Goal: Task Accomplishment & Management: Complete application form

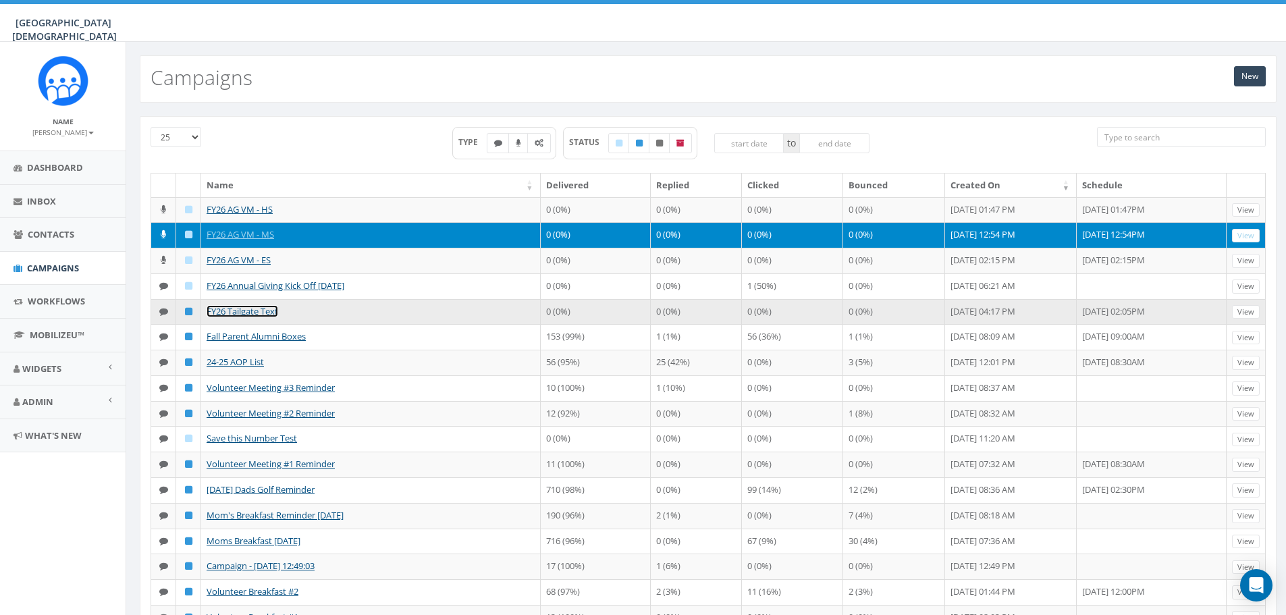
click at [267, 313] on link "FY26 Tailgate Text" at bounding box center [243, 311] width 72 height 12
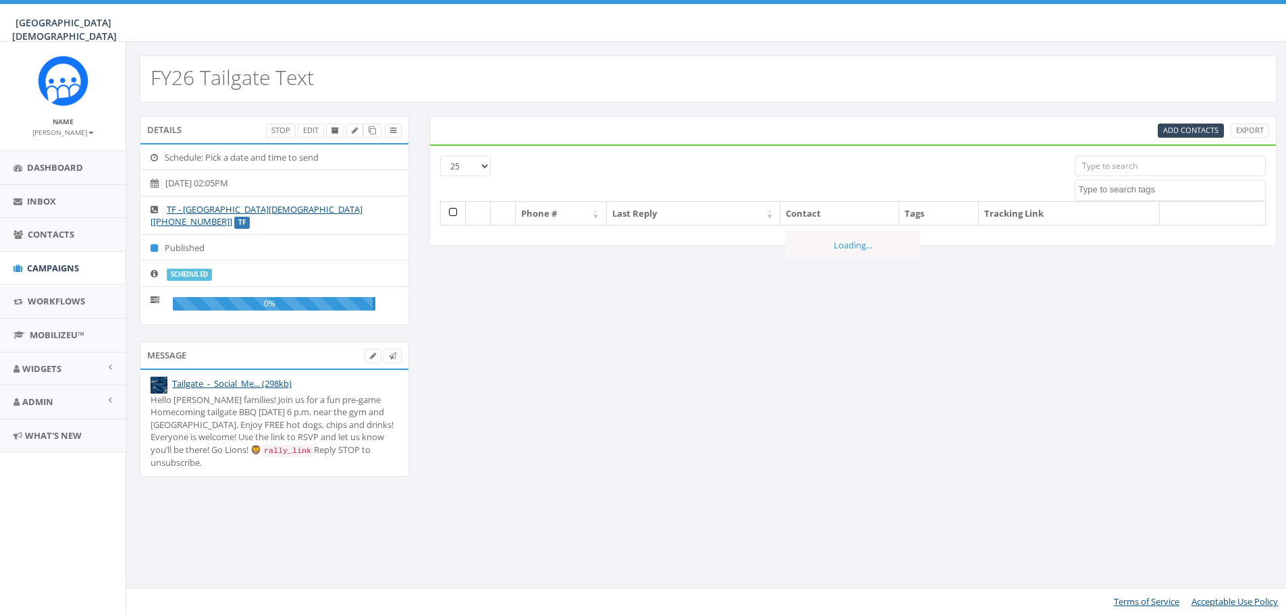
select select
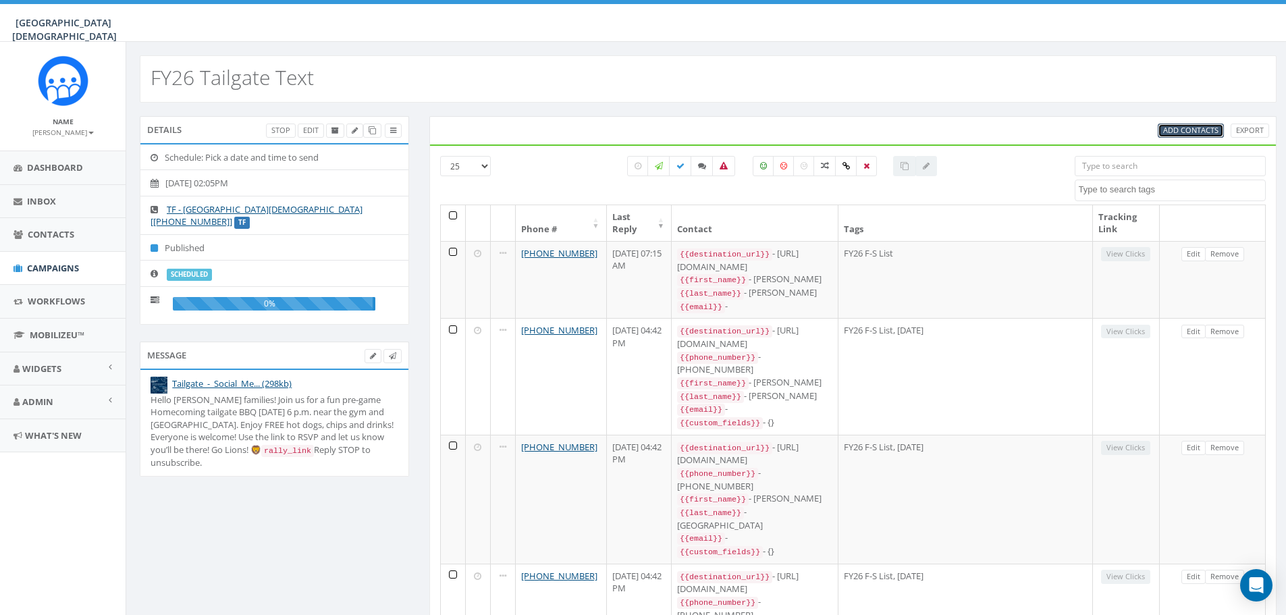
click at [1208, 132] on span "Add Contacts" at bounding box center [1190, 130] width 55 height 10
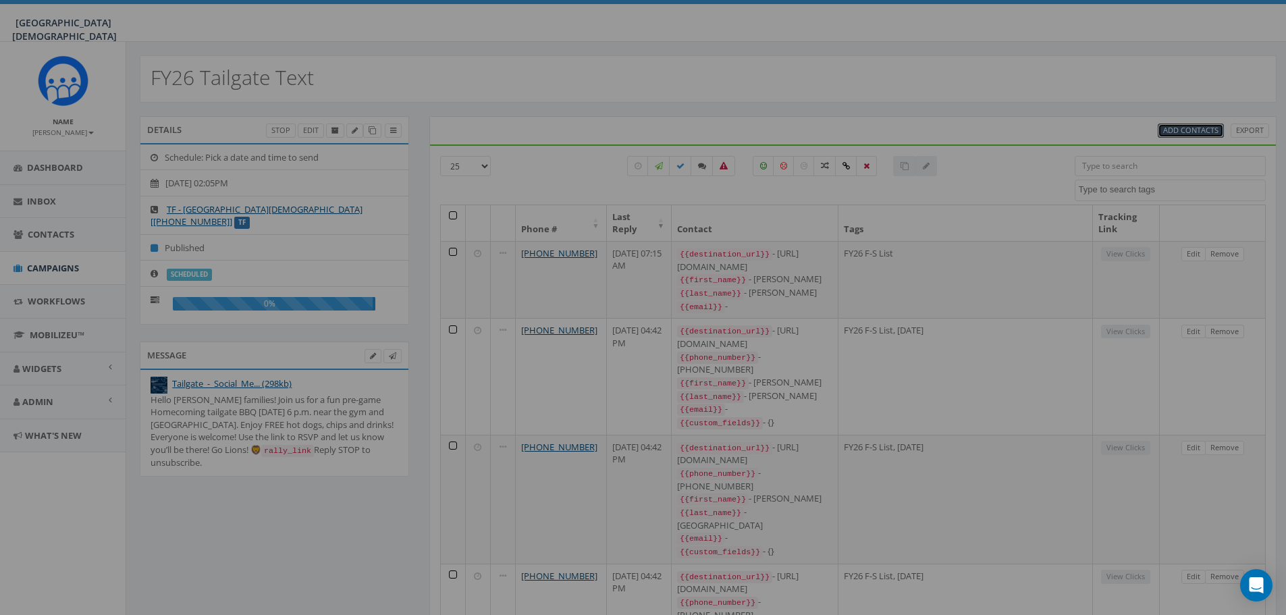
select select
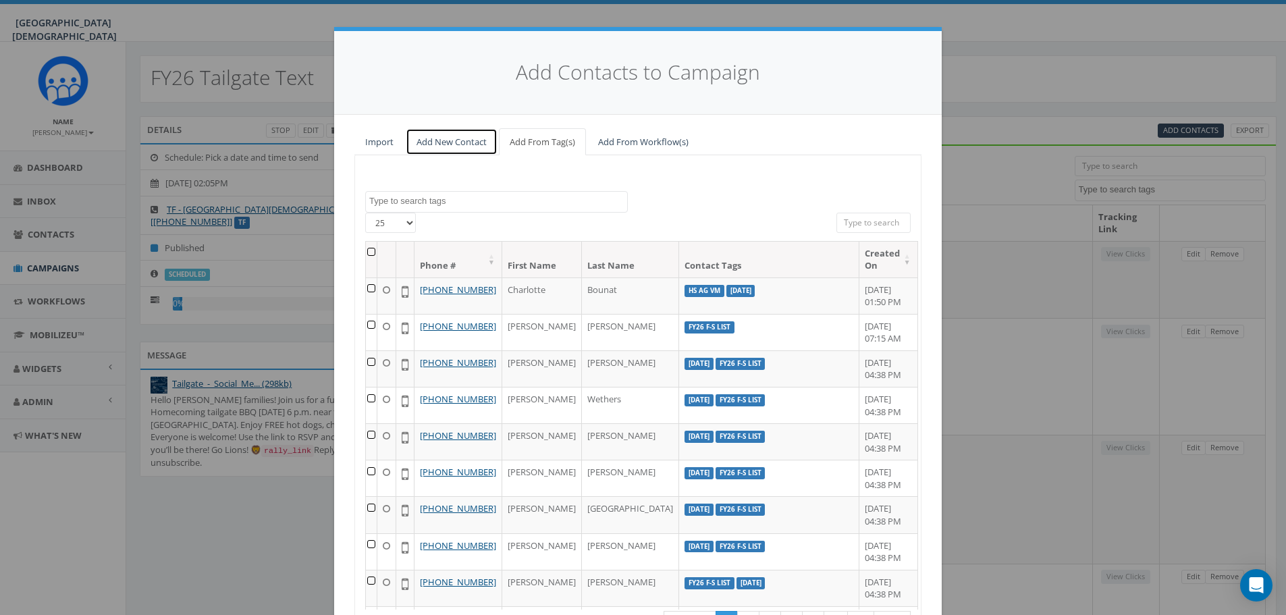
click at [430, 142] on link "Add New Contact" at bounding box center [452, 142] width 92 height 28
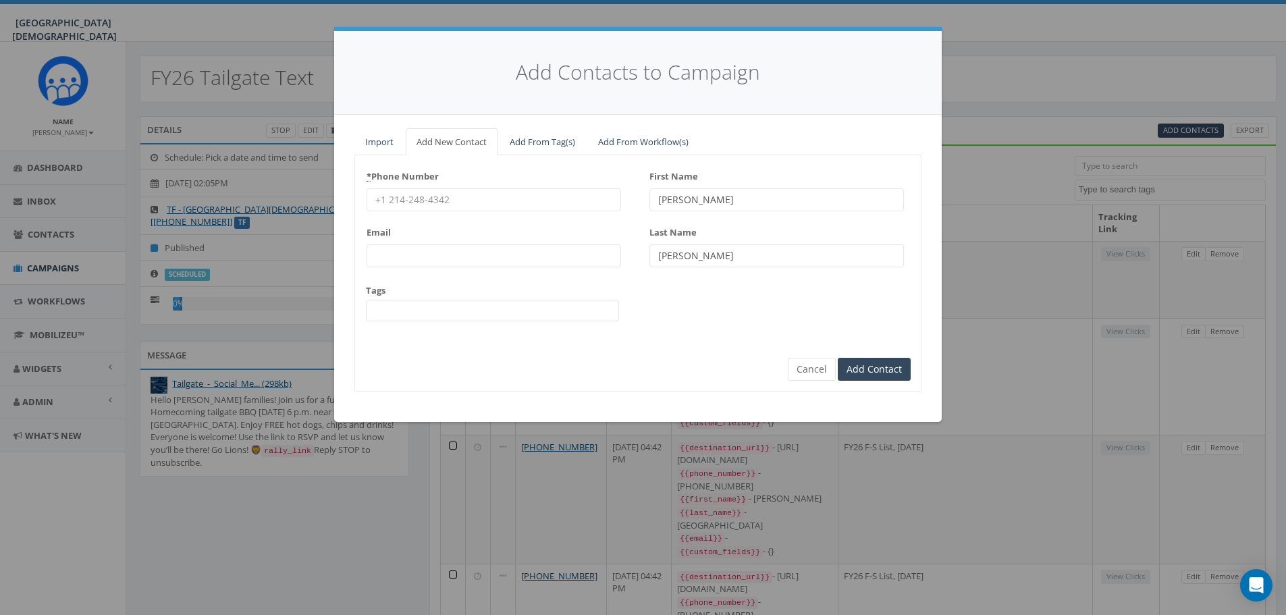
click at [446, 200] on input "* Phone Number" at bounding box center [494, 199] width 254 height 23
type input "[PHONE_NUMBER]"
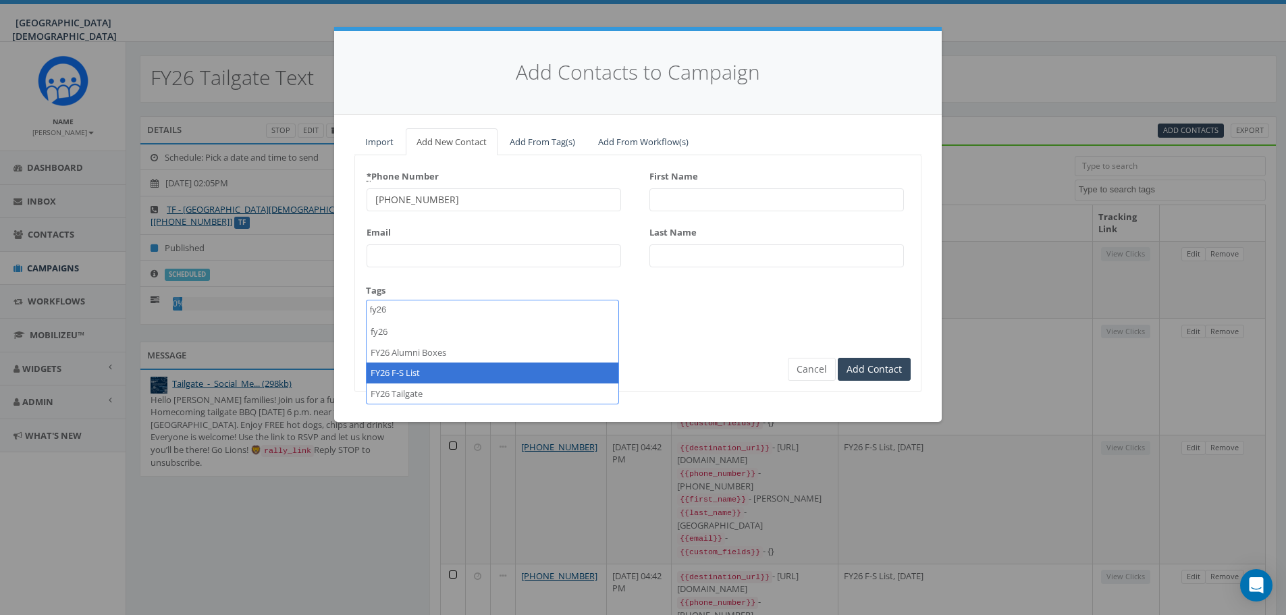
type textarea "fy26"
select select "FY26 F-S List"
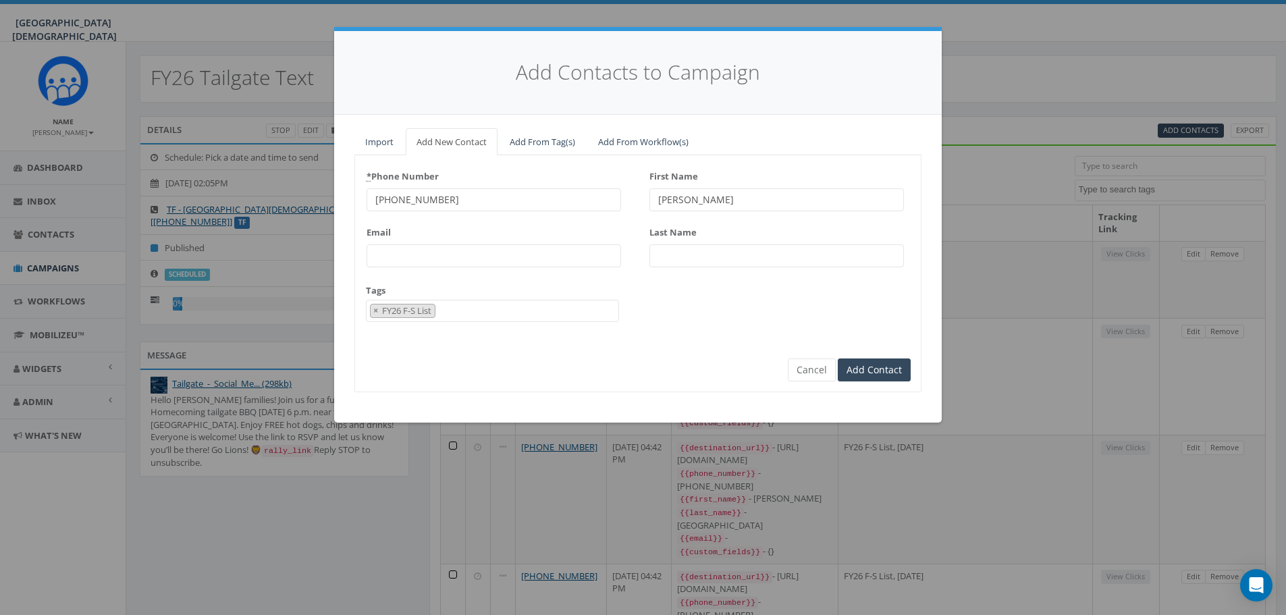
type input "[PERSON_NAME]"
click at [886, 377] on input "Add Contact" at bounding box center [874, 369] width 73 height 23
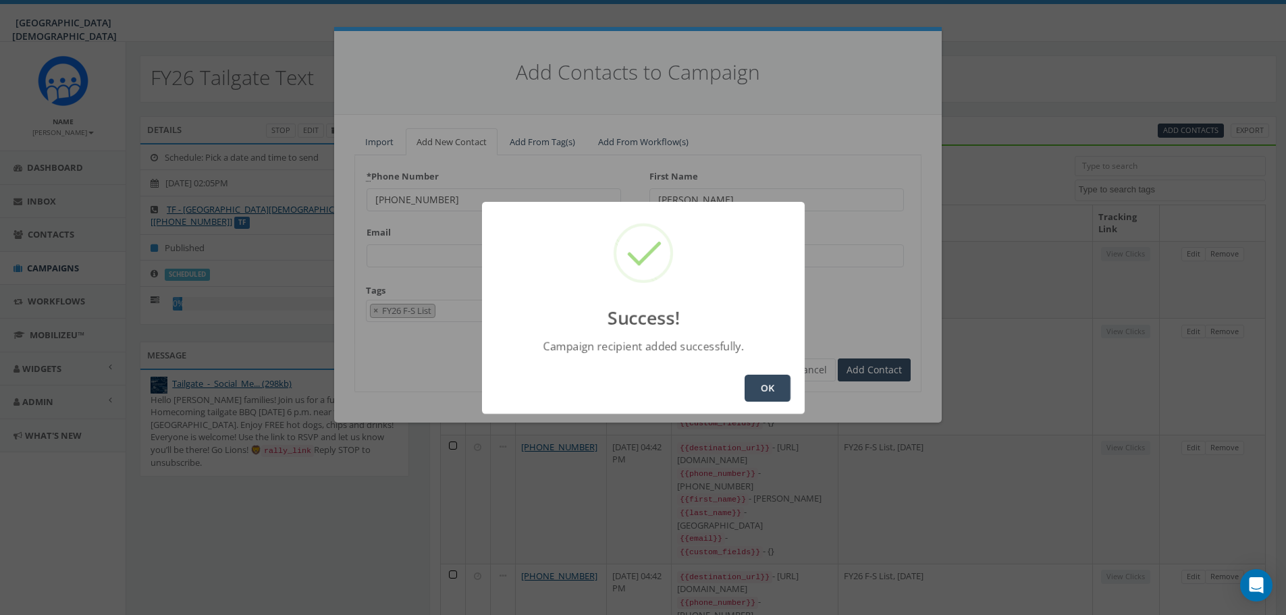
click at [768, 387] on button "OK" at bounding box center [768, 388] width 46 height 27
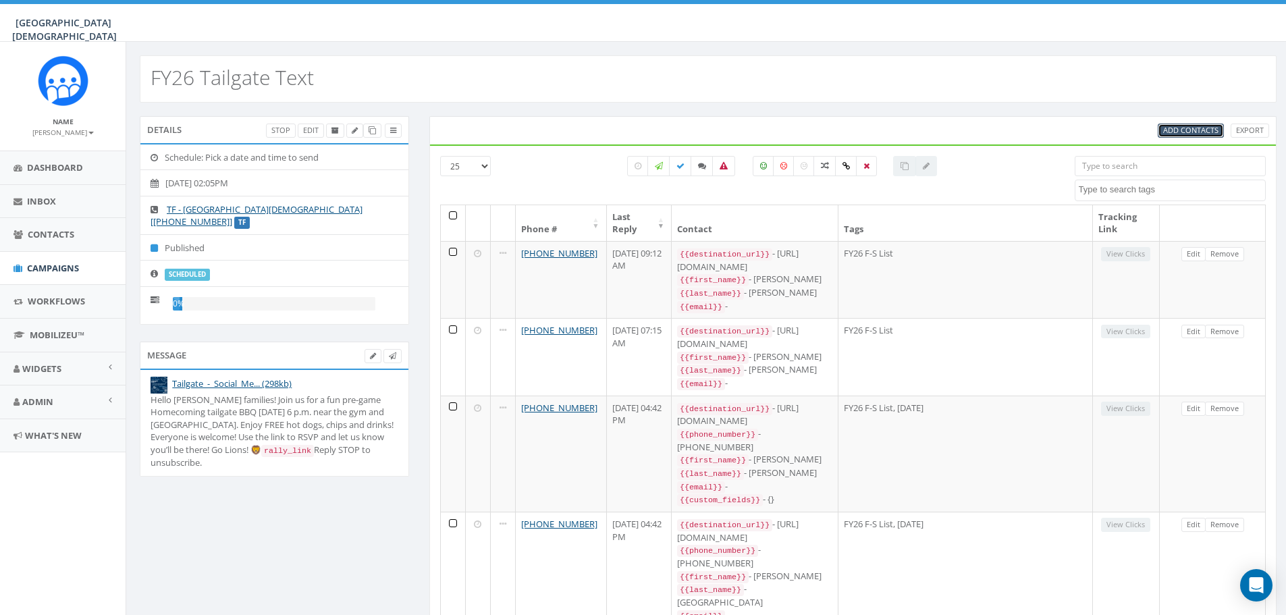
click at [1195, 127] on span "Add Contacts" at bounding box center [1190, 130] width 55 height 10
select select
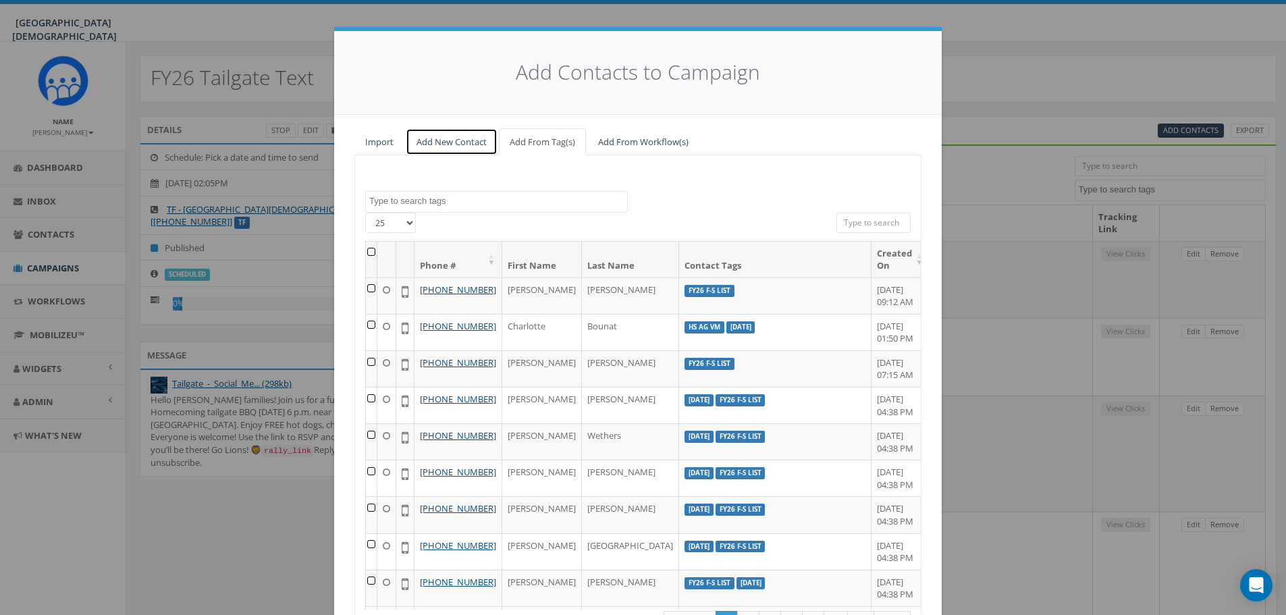
click at [460, 143] on link "Add New Contact" at bounding box center [452, 142] width 92 height 28
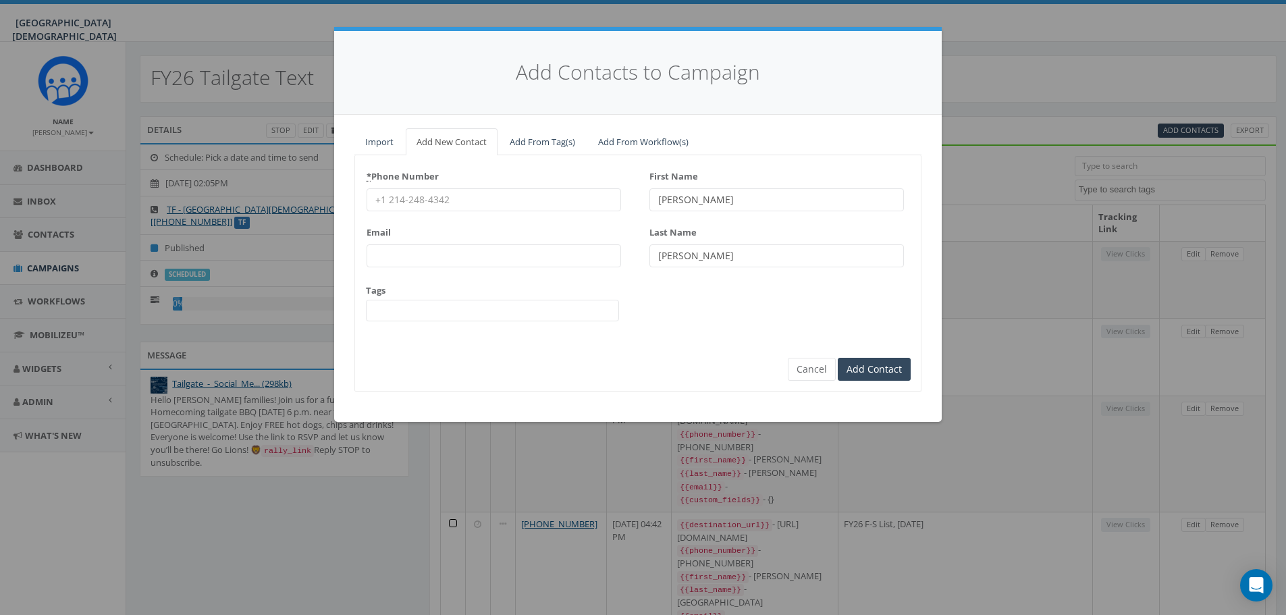
click at [447, 197] on input "* Phone Number" at bounding box center [494, 199] width 254 height 23
type input "[PHONE_NUMBER]"
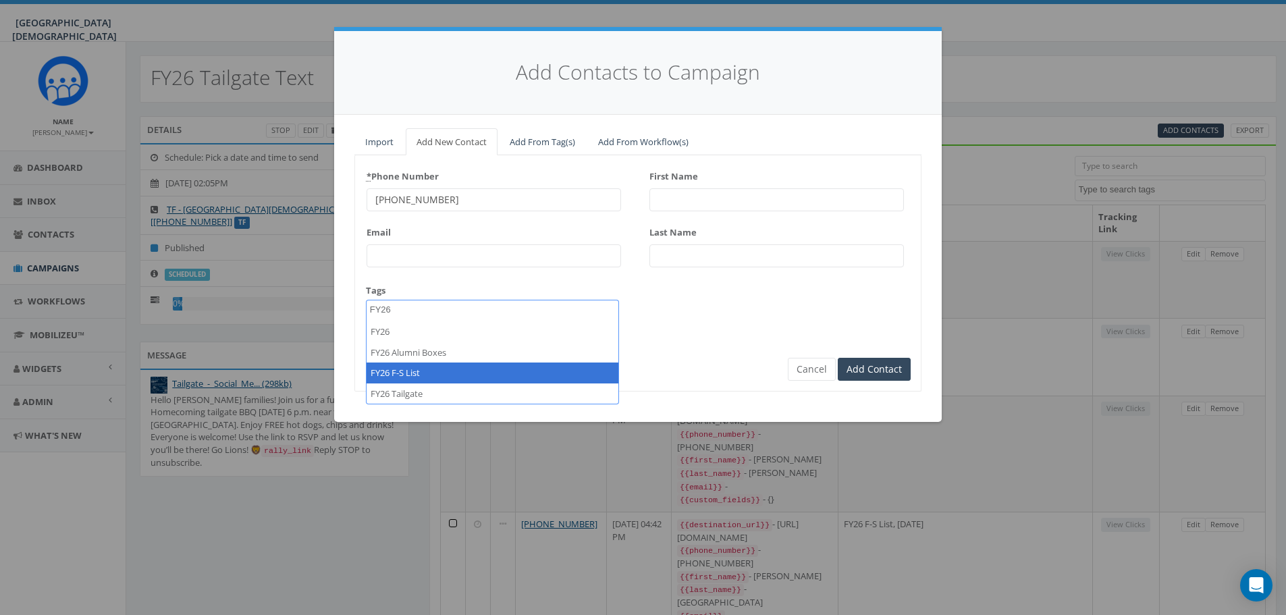
type textarea "FY26"
select select "FY26 F-S List"
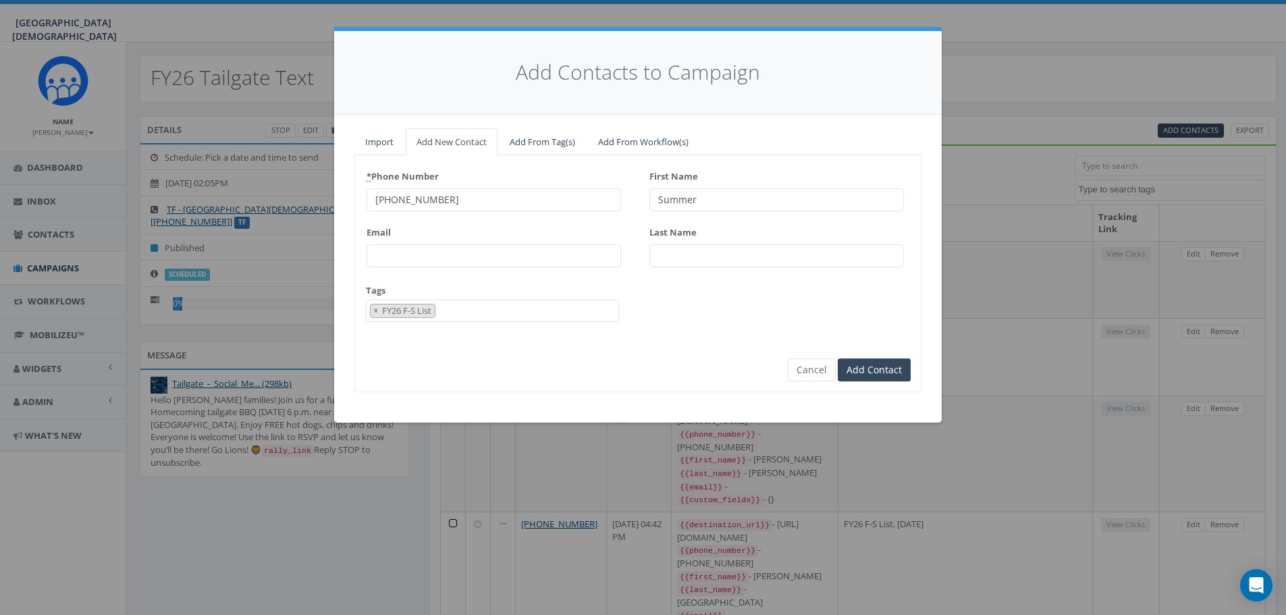
type input "Summer"
type input "[PERSON_NAME]"
click at [892, 372] on input "Add Contact" at bounding box center [874, 369] width 73 height 23
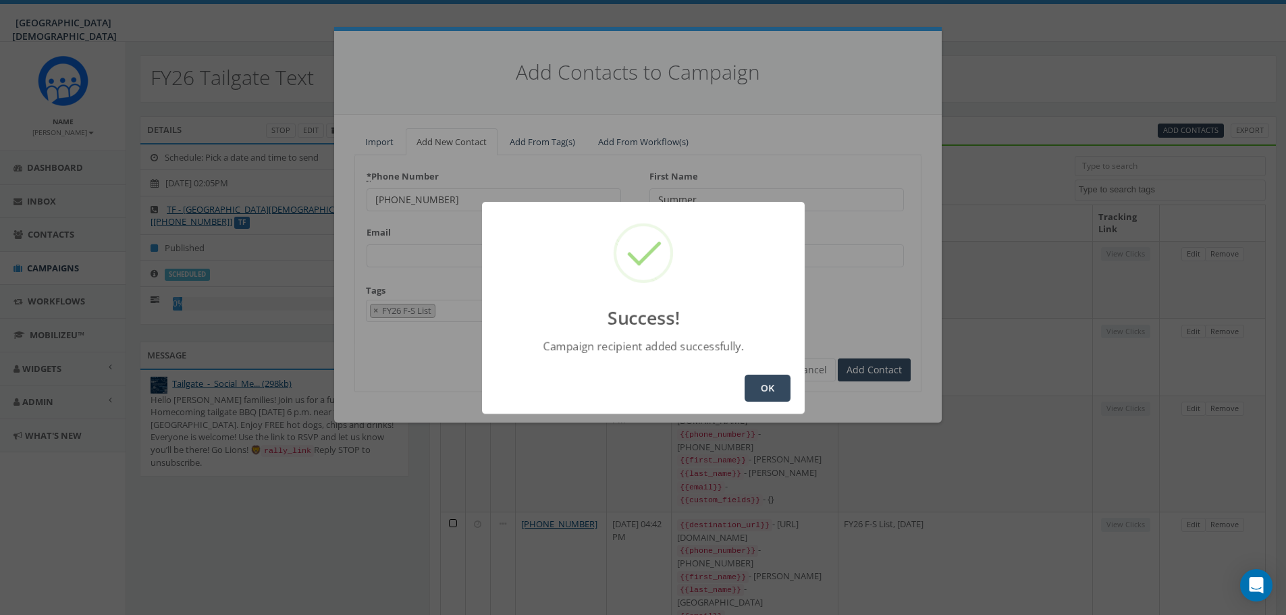
click at [788, 388] on button "OK" at bounding box center [768, 388] width 46 height 27
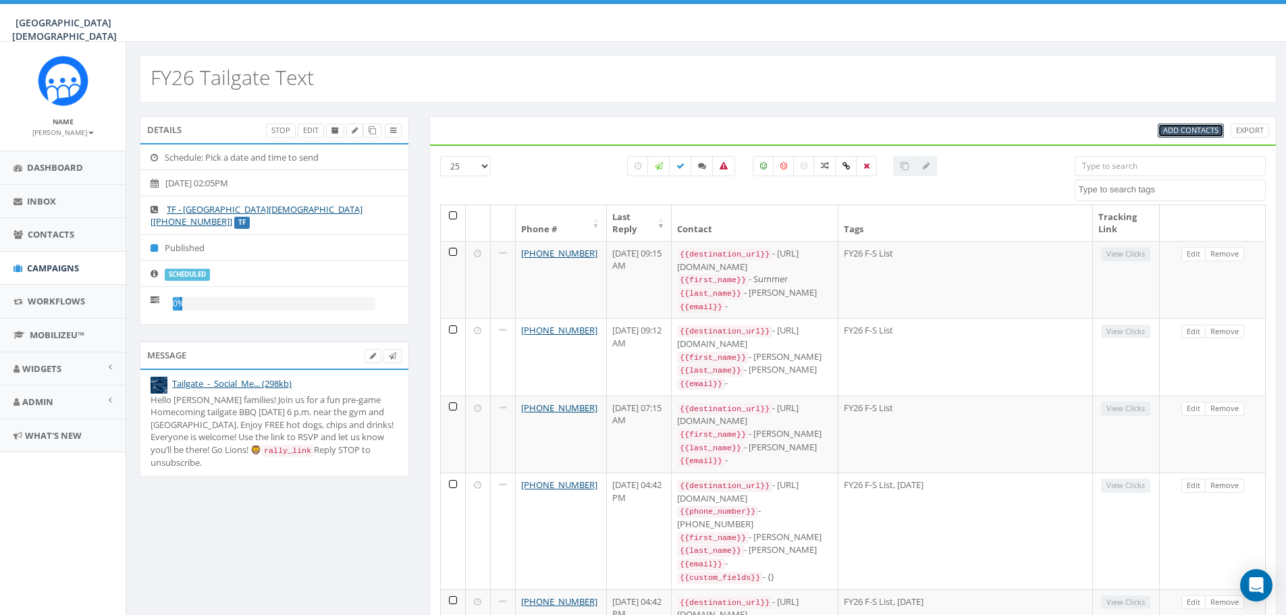
click at [1198, 132] on span "Add Contacts" at bounding box center [1190, 130] width 55 height 10
select select
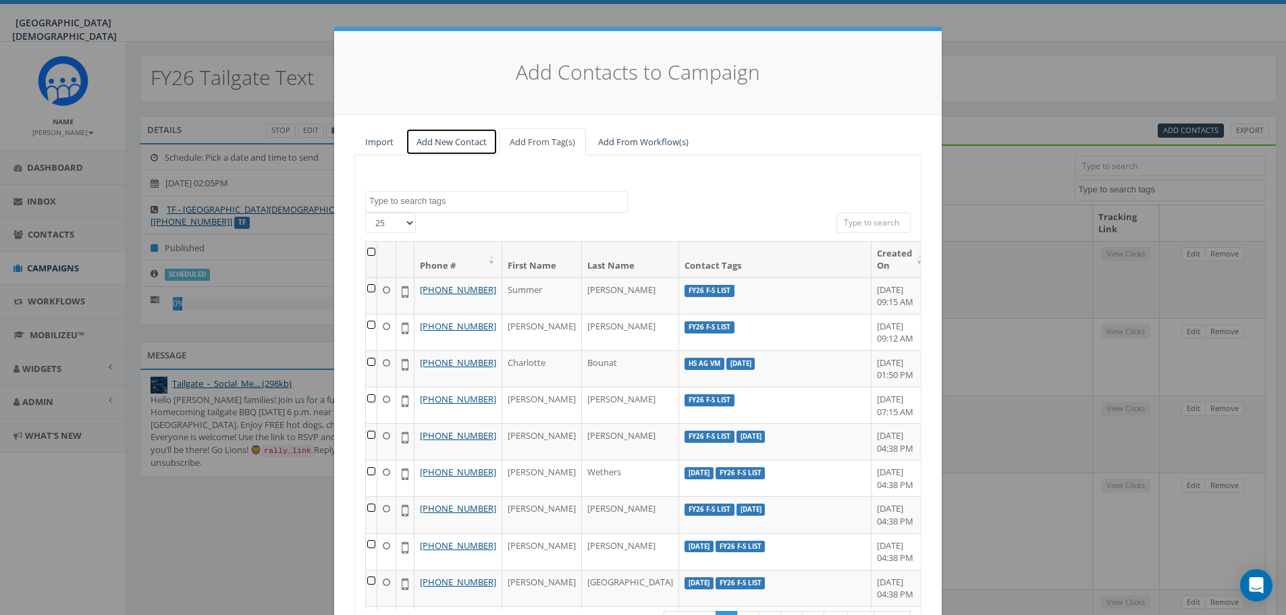
click at [456, 143] on link "Add New Contact" at bounding box center [452, 142] width 92 height 28
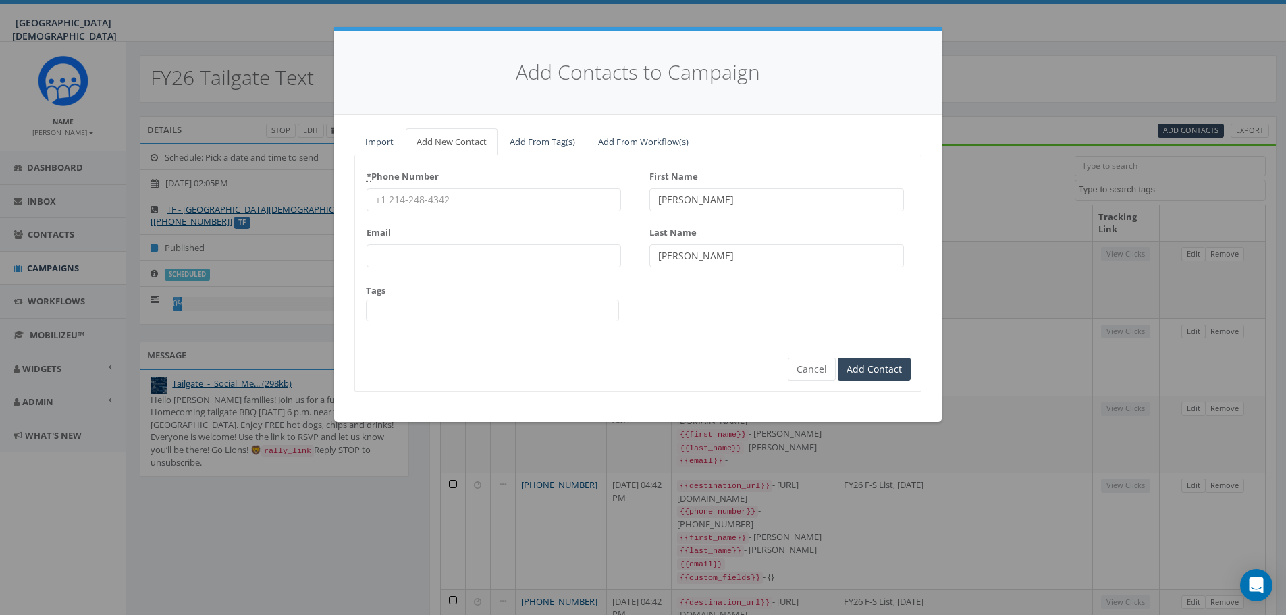
click at [438, 200] on input "* Phone Number" at bounding box center [494, 199] width 254 height 23
type input "[PHONE_NUMBER]"
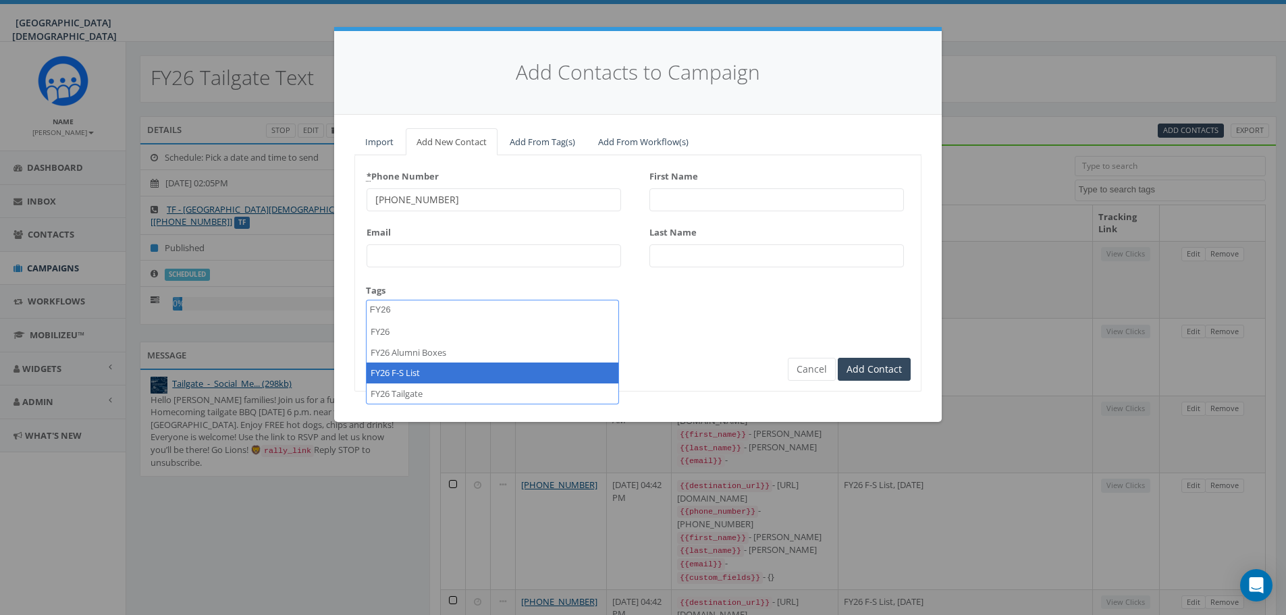
type textarea "FY26"
select select "FY26 F-S List"
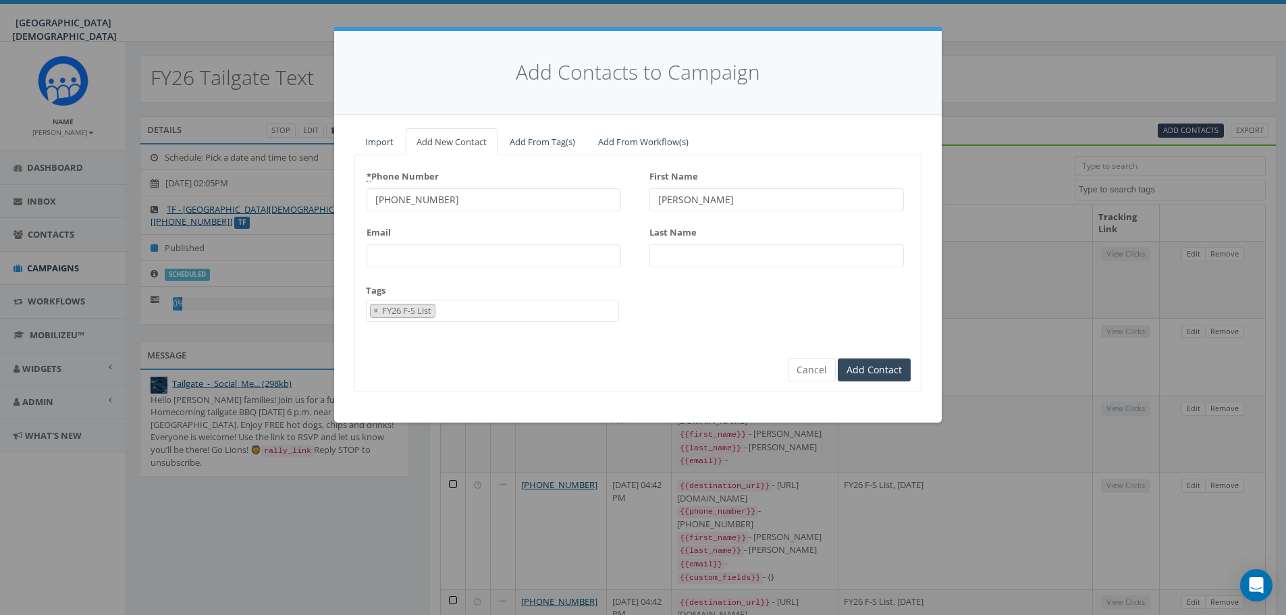
type input "[PERSON_NAME]"
click at [865, 369] on input "Add Contact" at bounding box center [874, 369] width 73 height 23
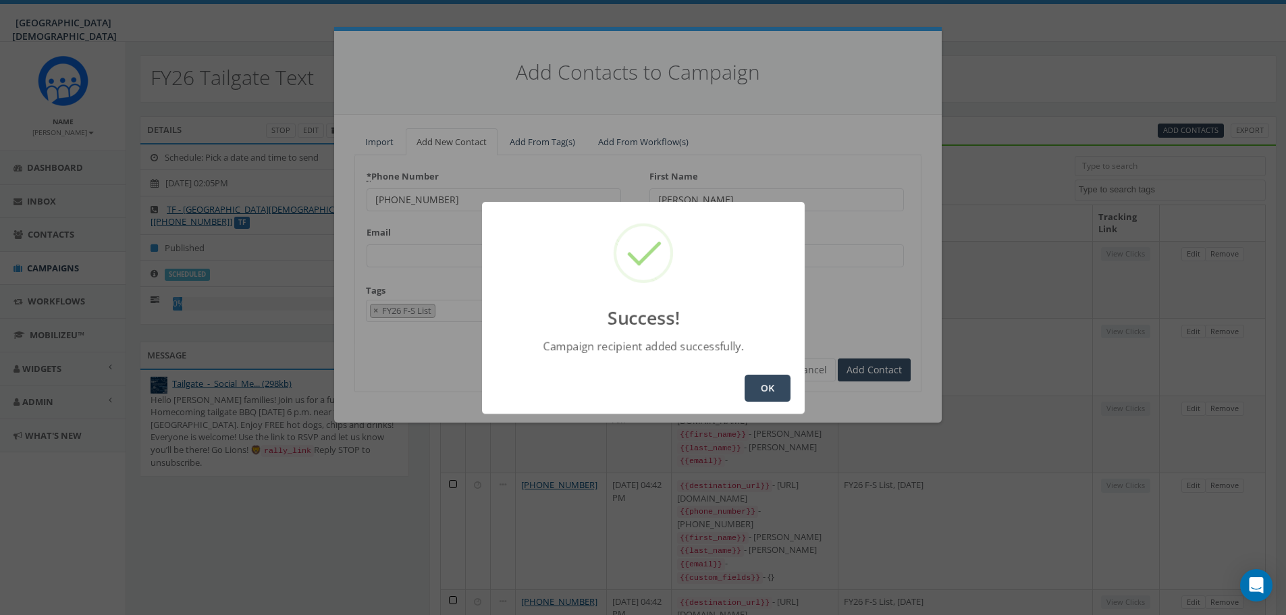
click at [761, 394] on button "OK" at bounding box center [768, 388] width 46 height 27
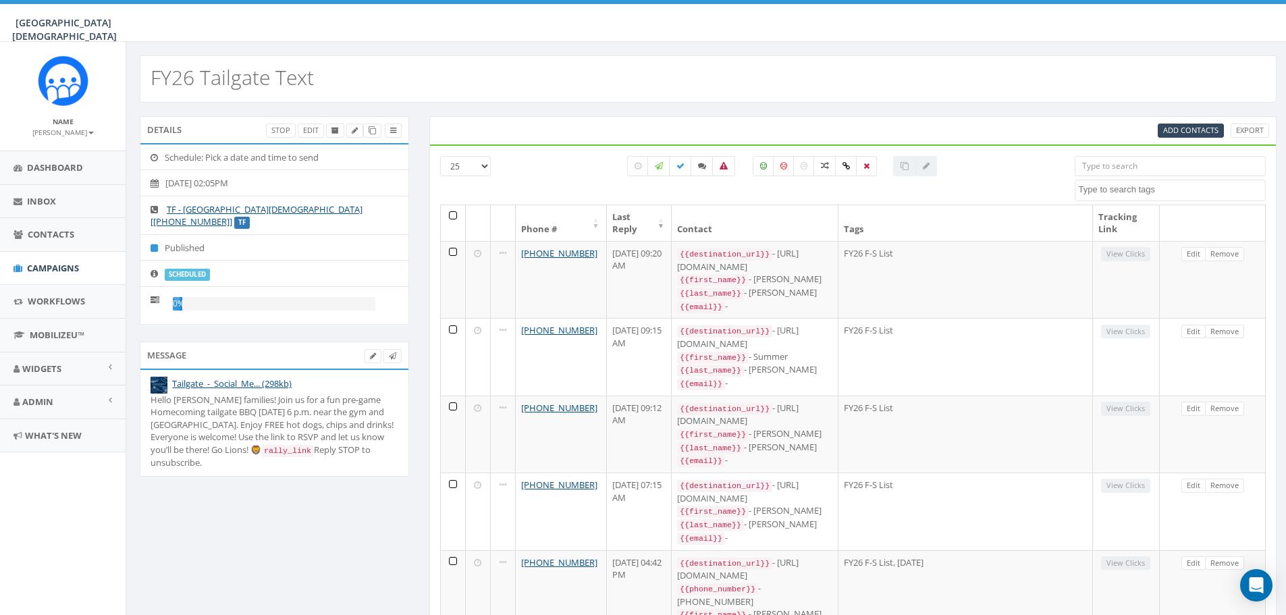
click at [1146, 164] on input "search" at bounding box center [1170, 166] width 191 height 20
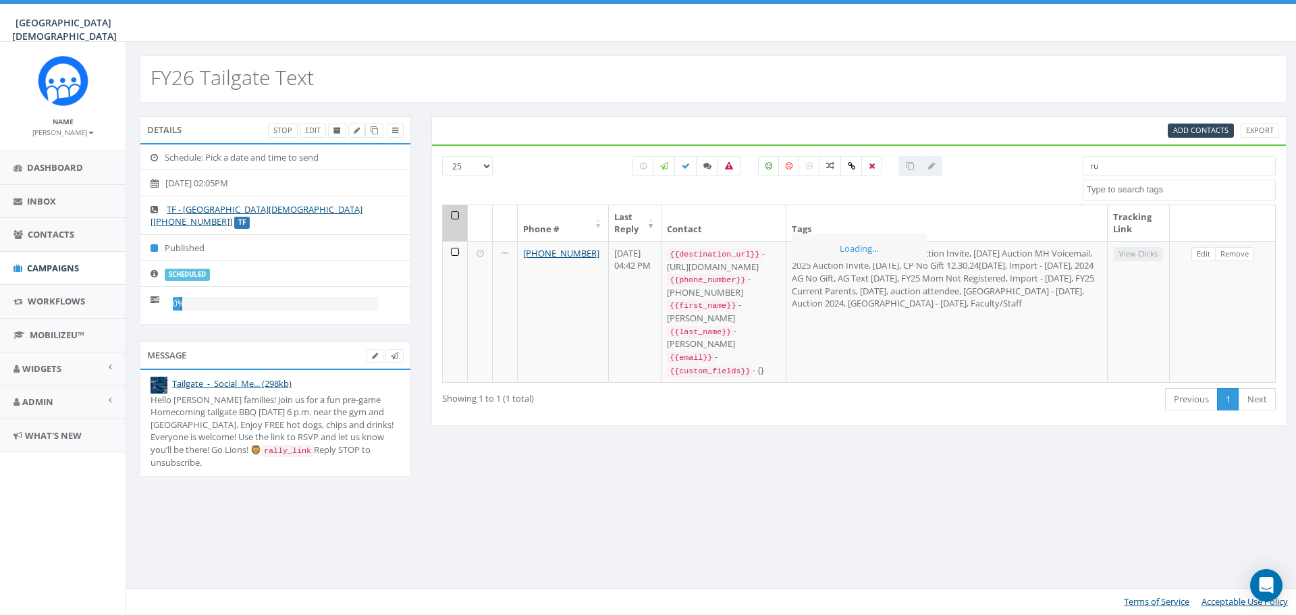
type input "r"
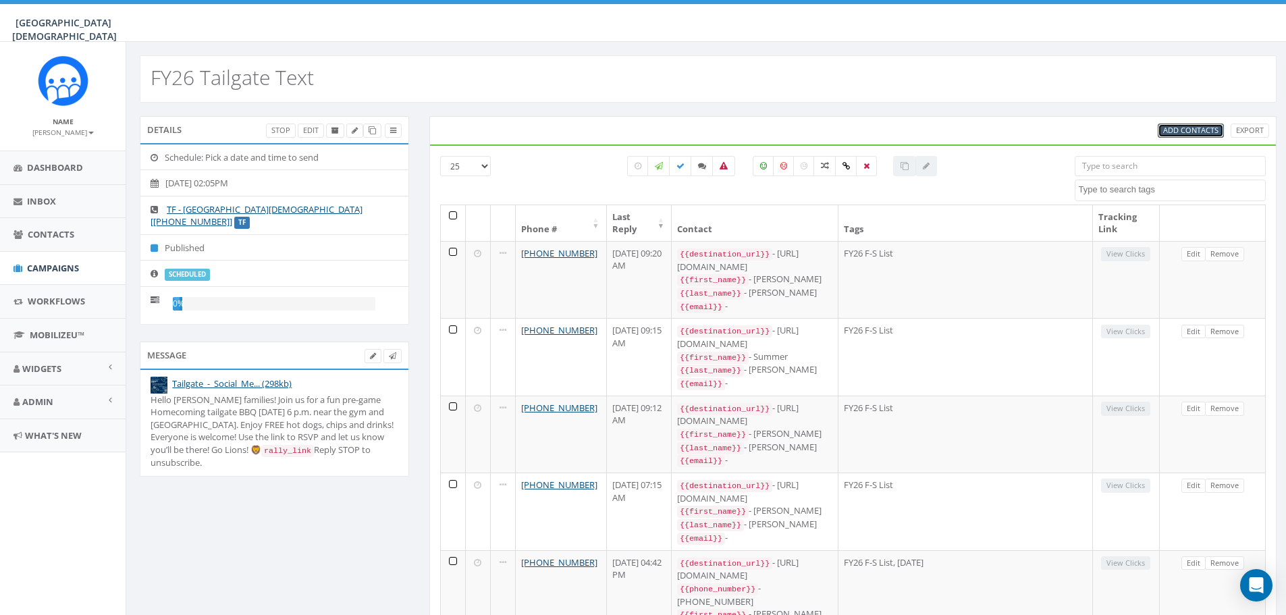
click at [1208, 132] on span "Add Contacts" at bounding box center [1190, 130] width 55 height 10
select select
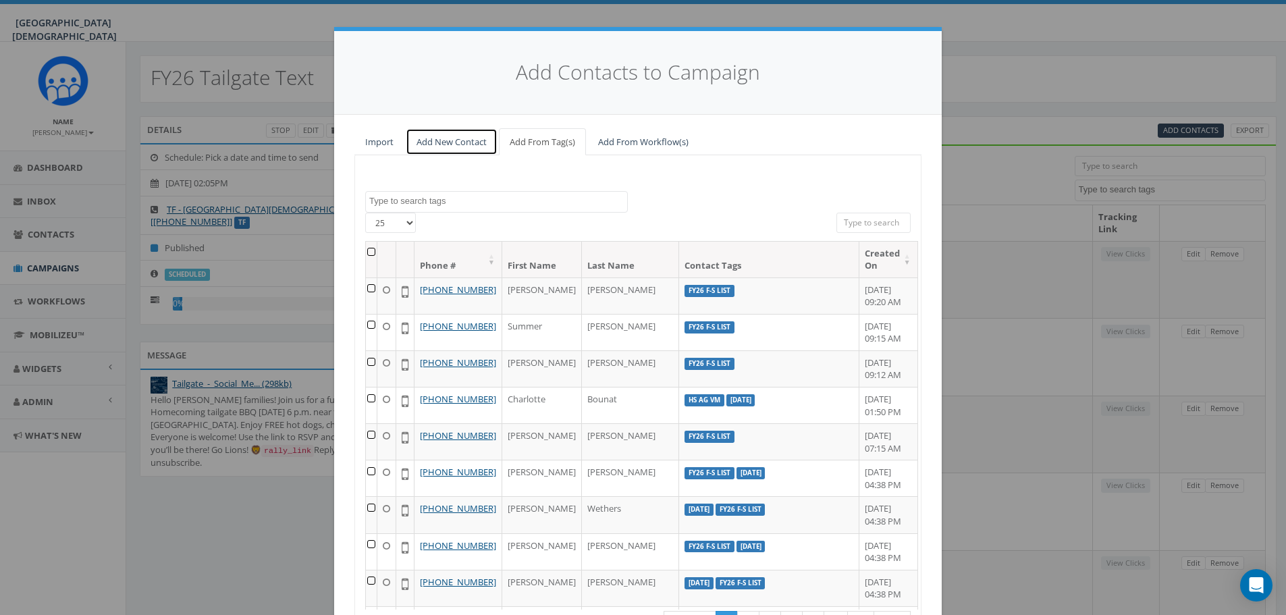
click at [468, 149] on link "Add New Contact" at bounding box center [452, 142] width 92 height 28
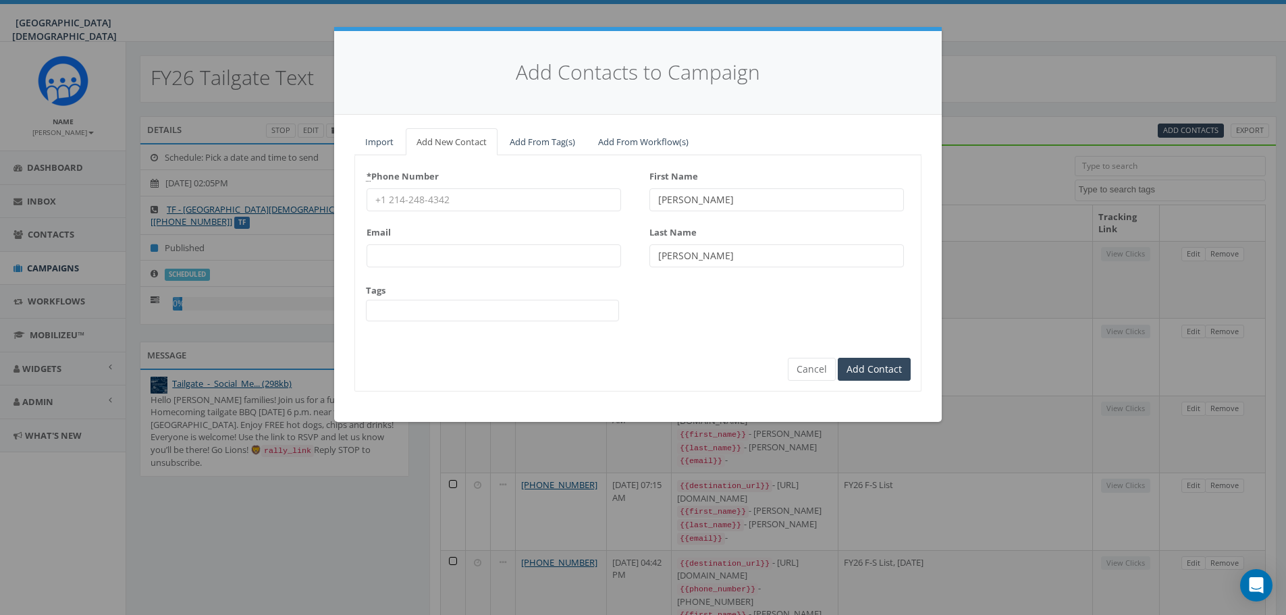
click at [505, 192] on input "* Phone Number" at bounding box center [494, 199] width 254 height 23
click at [497, 201] on input "* Phone Number" at bounding box center [494, 199] width 254 height 23
type input "[PHONE_NUMBER]"
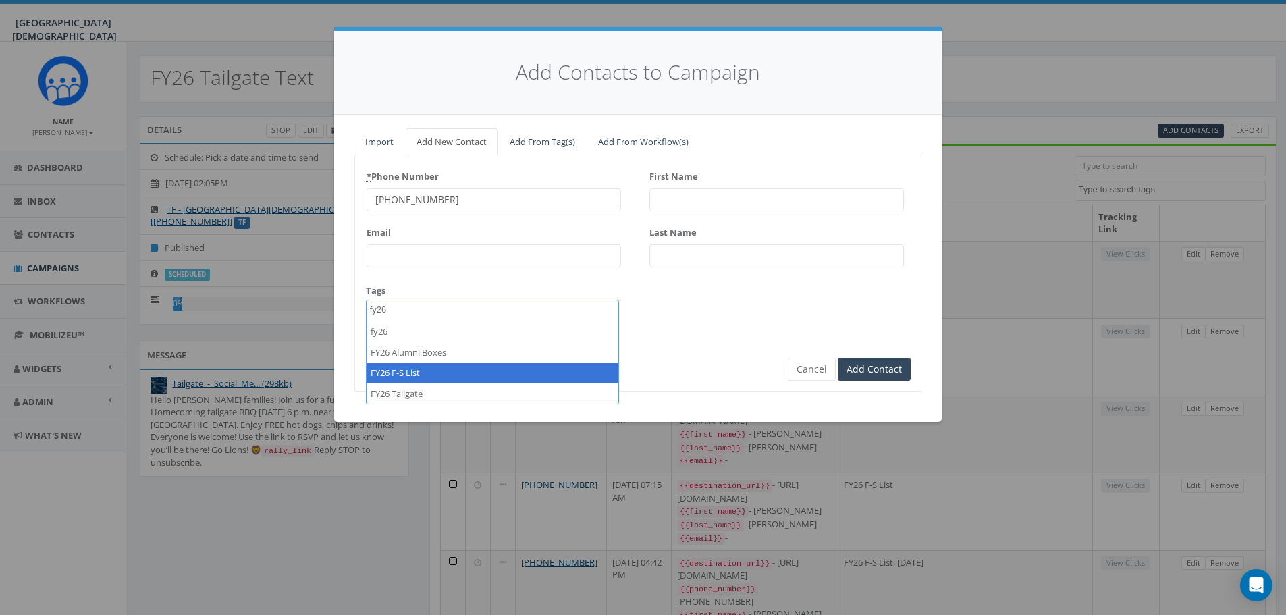
type textarea "fy26"
select select "FY26 F-S List"
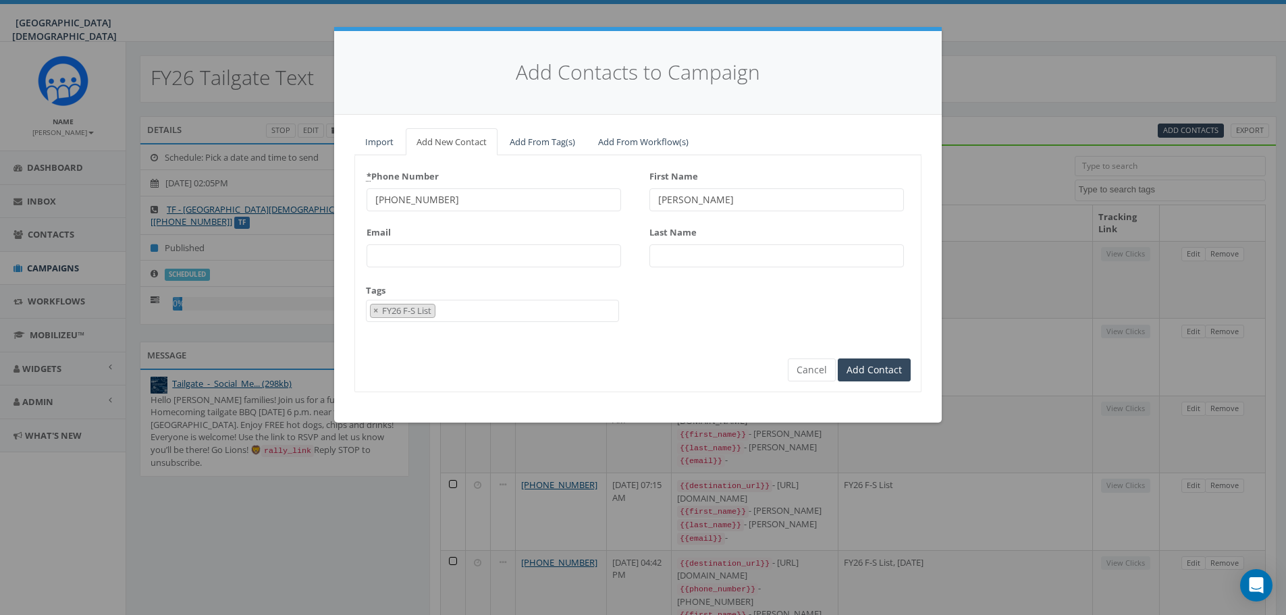
type input "[PERSON_NAME]"
click at [884, 365] on input "Add Contact" at bounding box center [874, 369] width 73 height 23
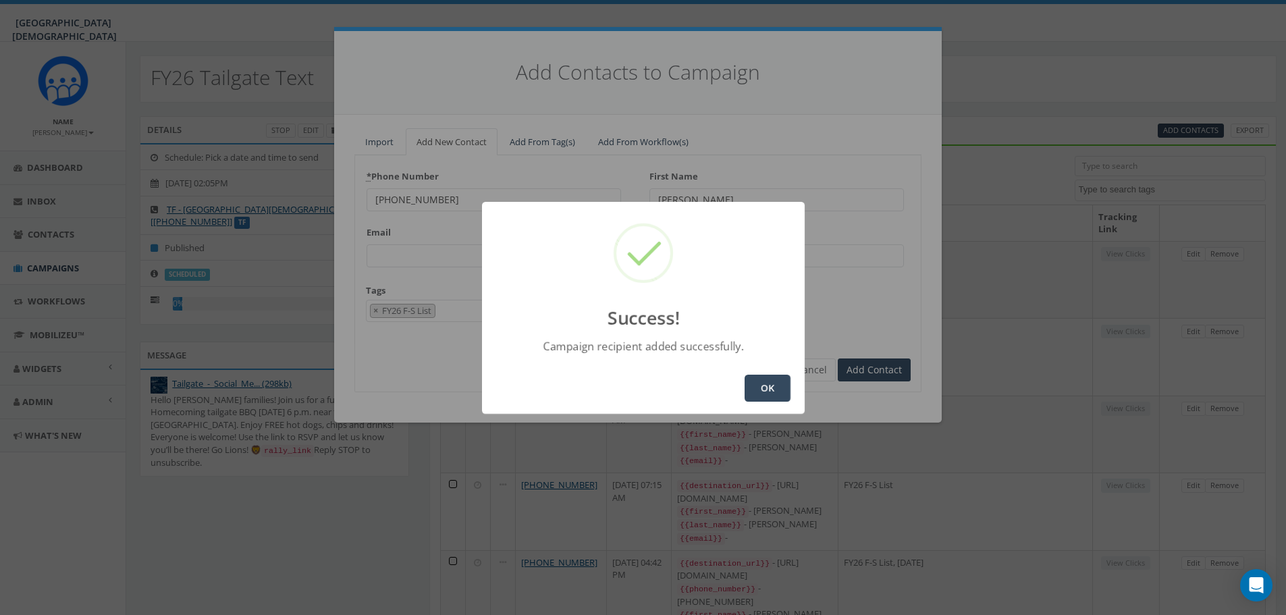
click at [776, 385] on button "OK" at bounding box center [768, 388] width 46 height 27
